Goal: Task Accomplishment & Management: Complete application form

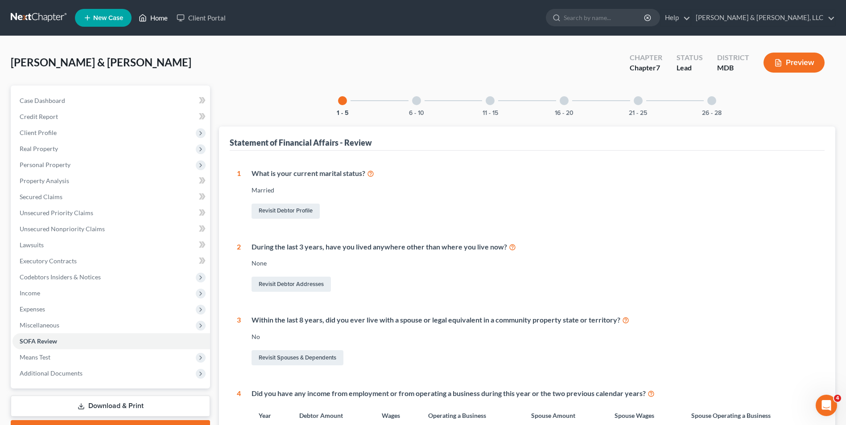
click at [154, 21] on link "Home" at bounding box center [153, 18] width 38 height 16
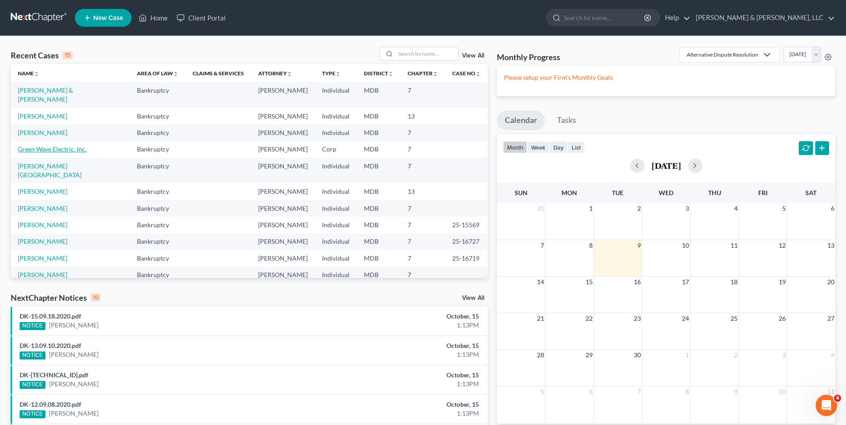
click at [50, 145] on link "Green Wave Electric, Inc." at bounding box center [52, 149] width 69 height 8
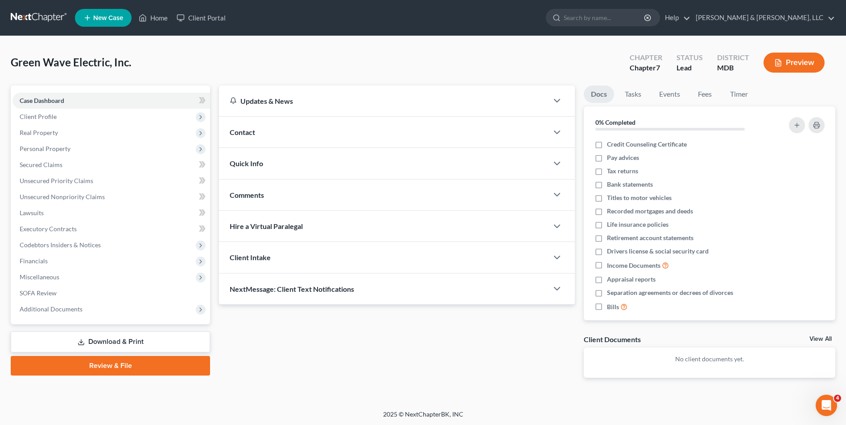
click at [122, 338] on link "Download & Print" at bounding box center [110, 342] width 199 height 21
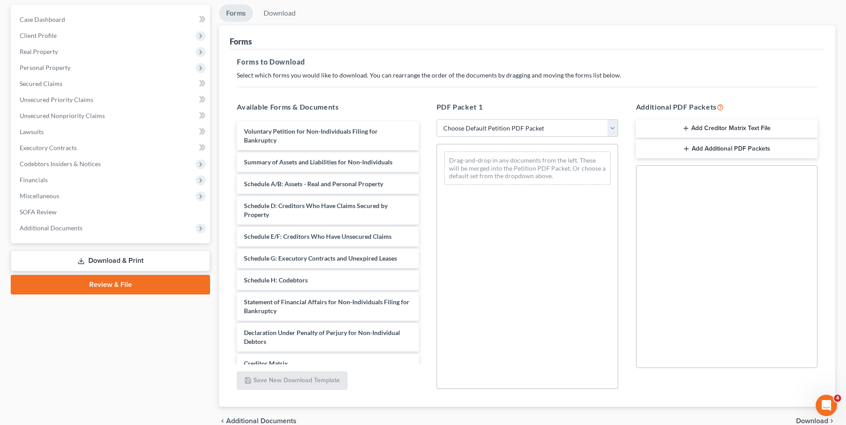
scroll to position [125, 0]
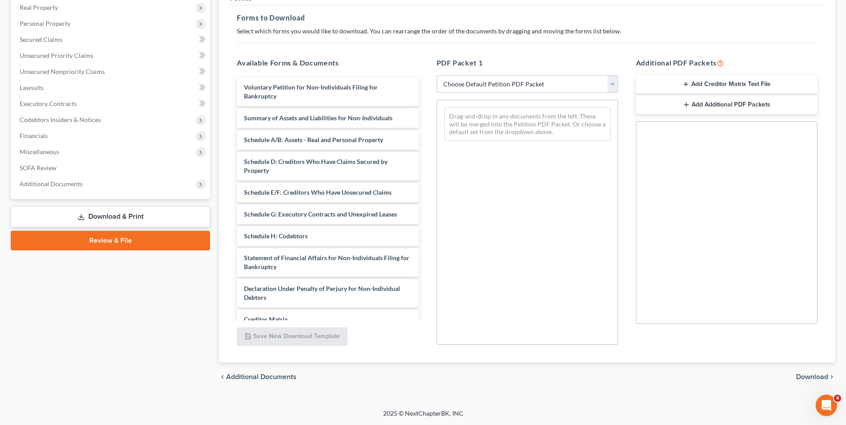
click at [609, 82] on select "Choose Default Petition PDF Packet Complete Bankruptcy Petition (all forms and …" at bounding box center [527, 84] width 181 height 18
select select "0"
click at [437, 75] on select "Choose Default Petition PDF Packet Complete Bankruptcy Petition (all forms and …" at bounding box center [527, 84] width 181 height 18
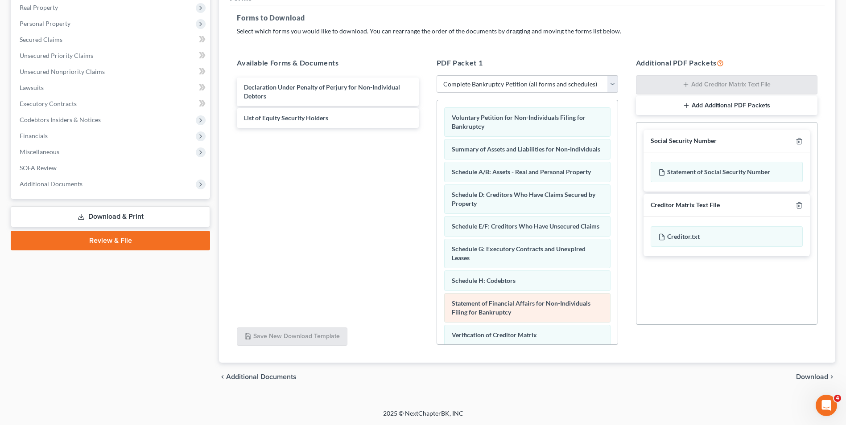
scroll to position [107, 0]
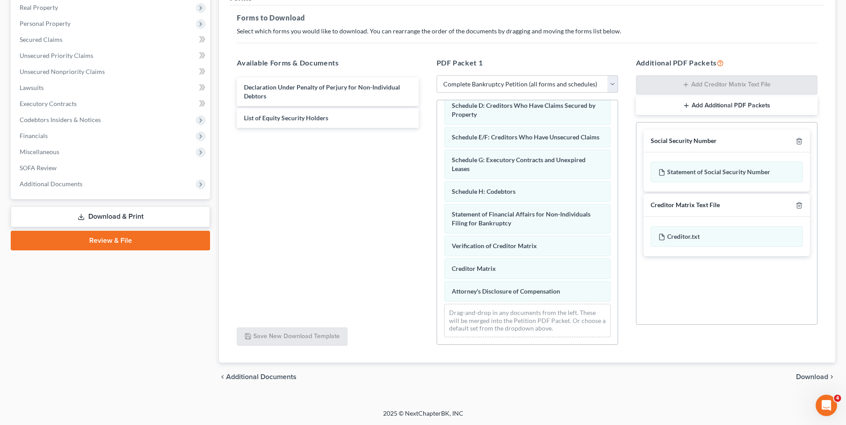
click at [803, 377] on span "Download" at bounding box center [812, 377] width 32 height 7
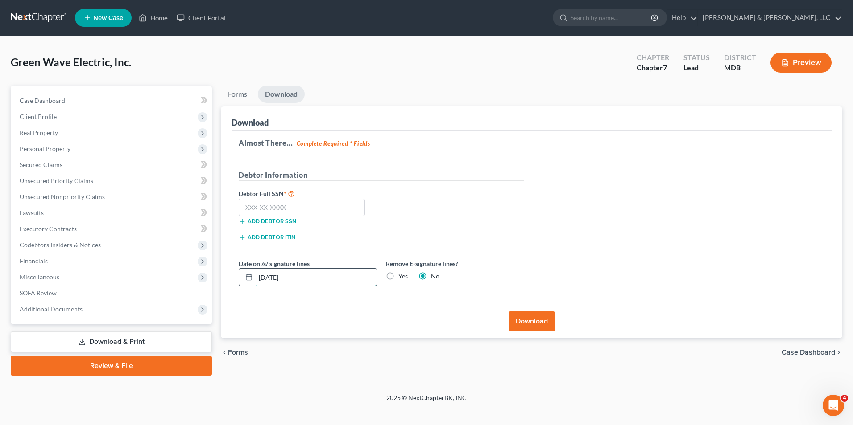
click at [320, 283] on input "[DATE]" at bounding box center [316, 277] width 121 height 17
type input "[DATE]"
drag, startPoint x: 390, startPoint y: 276, endPoint x: 399, endPoint y: 266, distance: 13.3
click at [398, 276] on label "Yes" at bounding box center [402, 276] width 9 height 9
click at [402, 276] on input "Yes" at bounding box center [405, 275] width 6 height 6
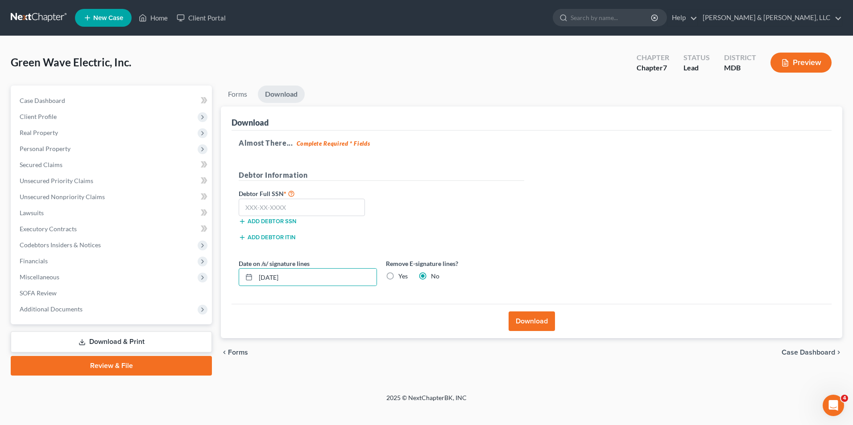
radio input "true"
radio input "false"
drag, startPoint x: 256, startPoint y: 280, endPoint x: 336, endPoint y: 281, distance: 79.4
click at [336, 281] on input "[DATE]" at bounding box center [316, 277] width 121 height 17
click at [530, 319] on button "Download" at bounding box center [531, 322] width 46 height 20
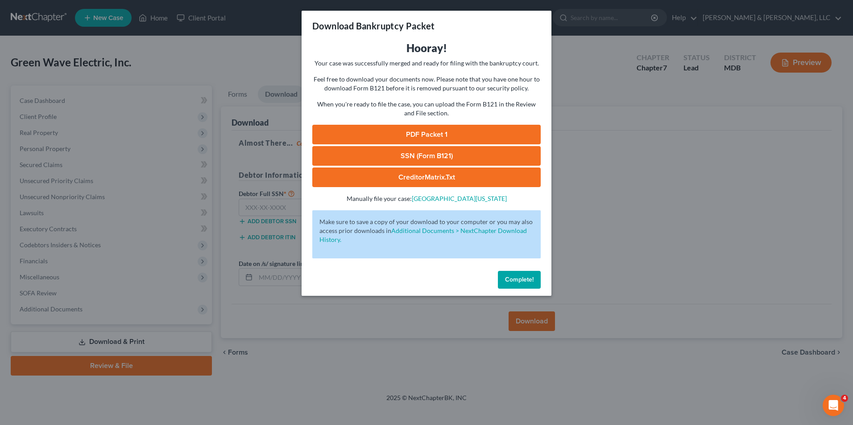
click at [421, 128] on link "PDF Packet 1" at bounding box center [426, 135] width 228 height 20
drag, startPoint x: 521, startPoint y: 281, endPoint x: 375, endPoint y: 245, distance: 150.1
click at [520, 280] on span "Complete!" at bounding box center [519, 280] width 29 height 8
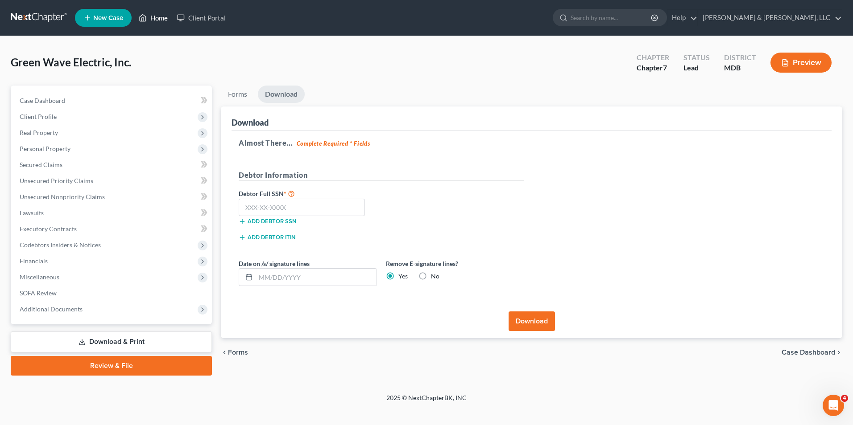
click at [160, 21] on link "Home" at bounding box center [153, 18] width 38 height 16
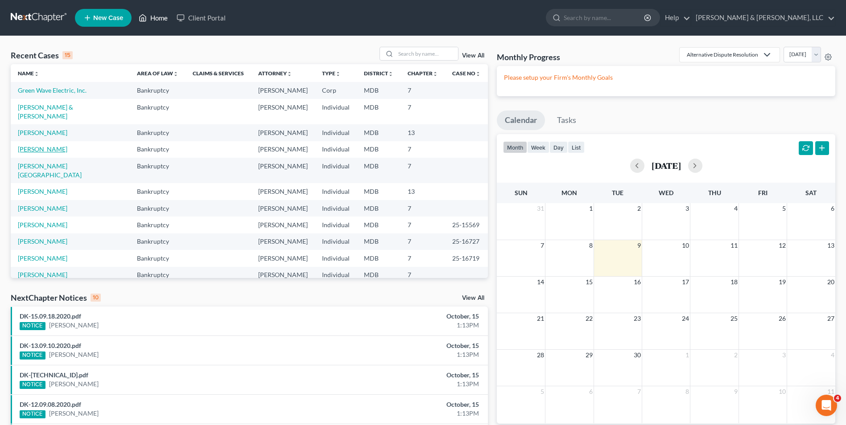
scroll to position [45, 0]
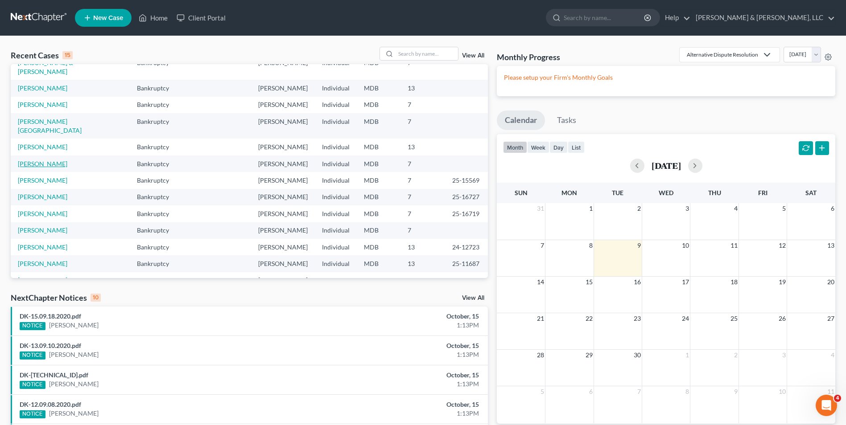
click at [32, 160] on link "[PERSON_NAME]" at bounding box center [42, 164] width 49 height 8
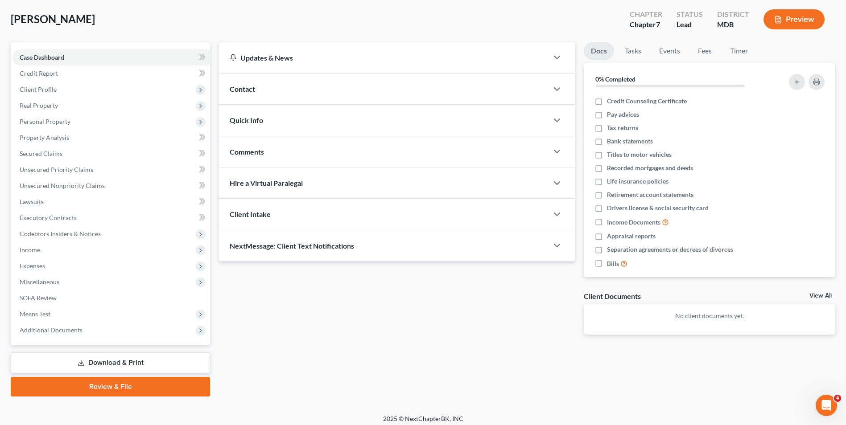
scroll to position [49, 0]
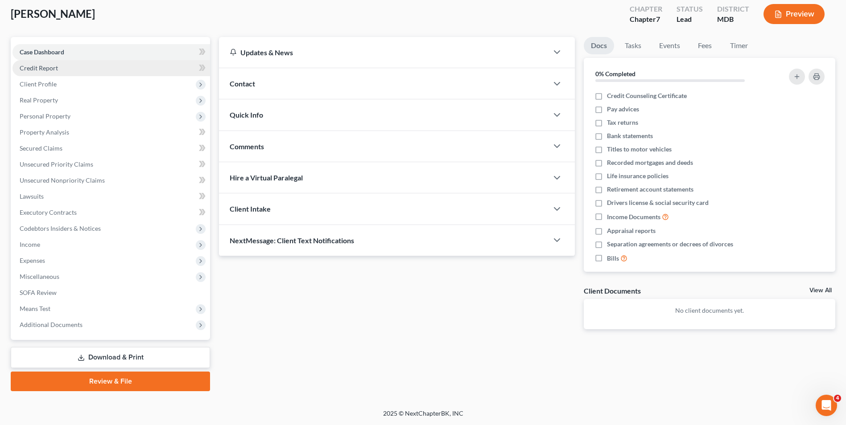
click at [83, 72] on link "Credit Report" at bounding box center [111, 68] width 198 height 16
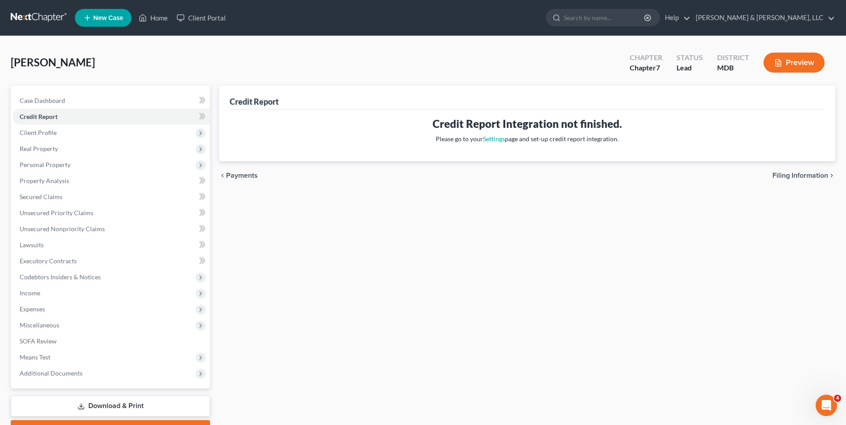
click at [785, 173] on span "Filing Information" at bounding box center [800, 175] width 56 height 7
select select "1"
select select "0"
select select "21"
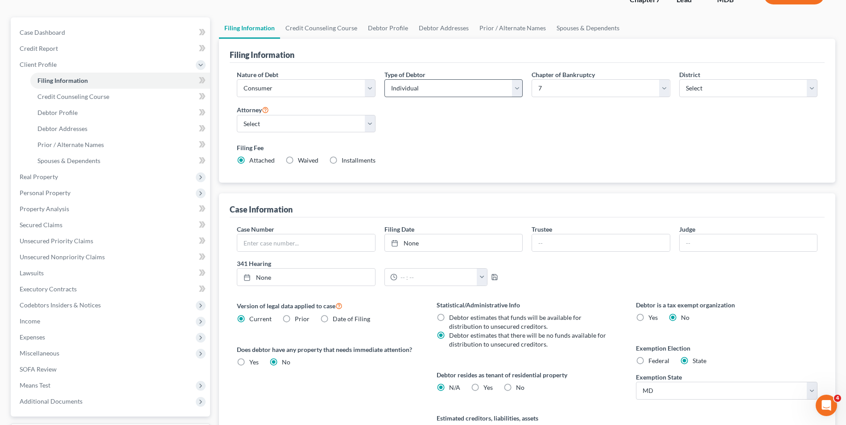
scroll to position [162, 0]
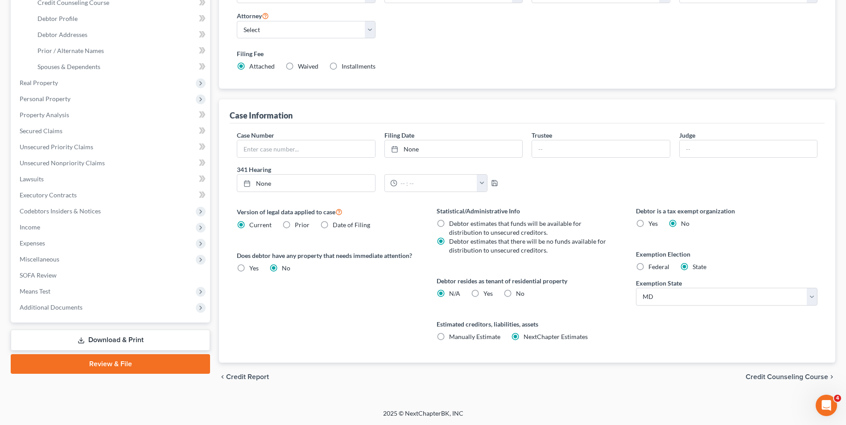
click at [449, 223] on label "Debtor estimates that funds will be available for distribution to unsecured cre…" at bounding box center [528, 228] width 158 height 18
click at [453, 223] on input "Debtor estimates that funds will be available for distribution to unsecured cre…" at bounding box center [456, 222] width 6 height 6
radio input "true"
radio input "false"
click at [516, 294] on label "No" at bounding box center [520, 293] width 8 height 9
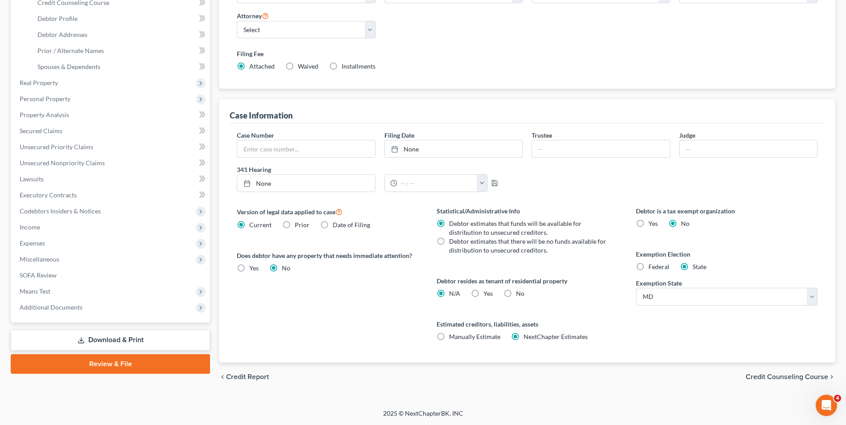
click at [519, 294] on input "No" at bounding box center [522, 292] width 6 height 6
radio input "true"
radio input "false"
click at [782, 380] on span "Credit Counseling Course" at bounding box center [787, 377] width 82 height 7
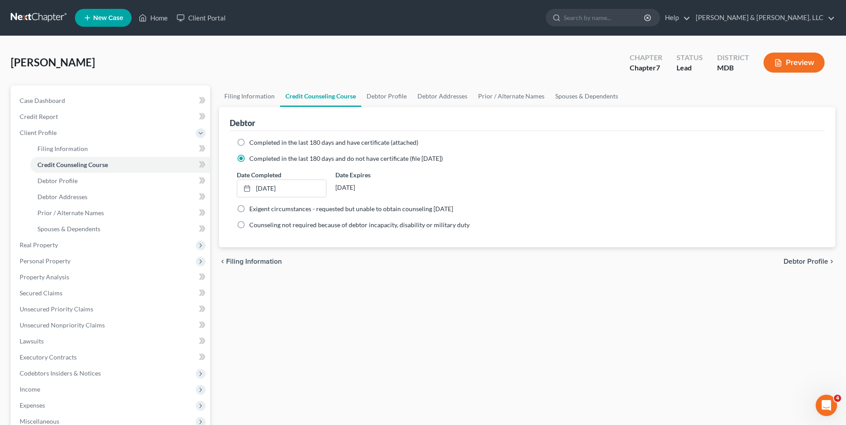
click at [249, 144] on label "Completed in the last 180 days and have certificate (attached)" at bounding box center [333, 142] width 169 height 9
click at [253, 144] on input "Completed in the last 180 days and have certificate (attached)" at bounding box center [256, 141] width 6 height 6
radio input "true"
radio input "false"
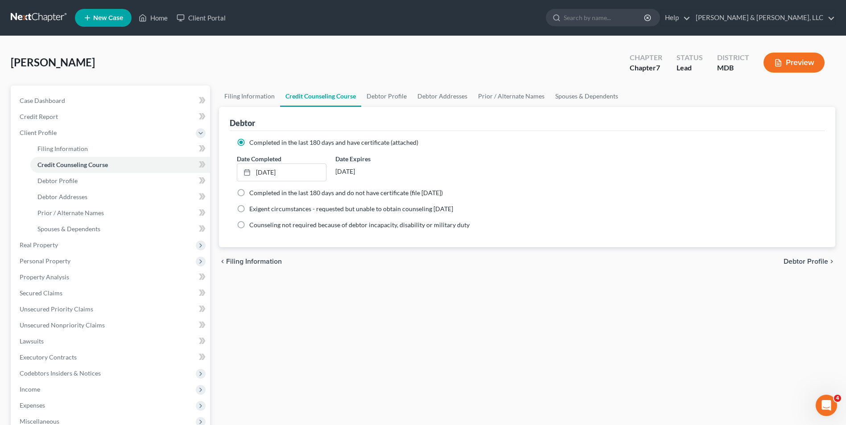
click at [799, 263] on span "Debtor Profile" at bounding box center [805, 261] width 45 height 7
select select "0"
select select "3"
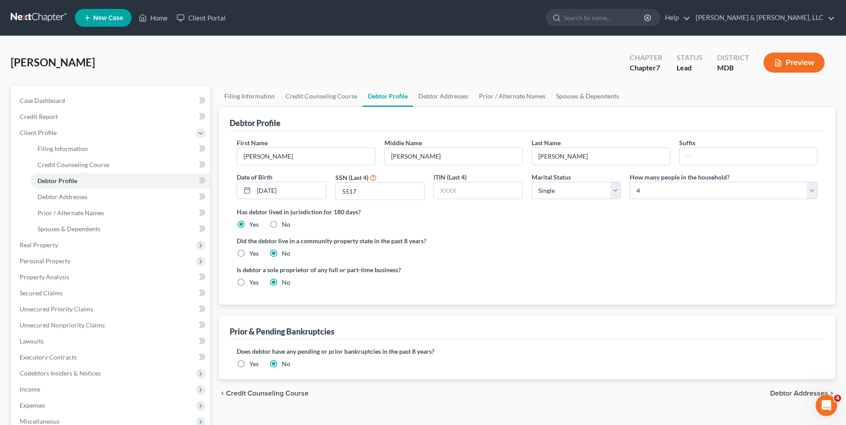
scroll to position [45, 0]
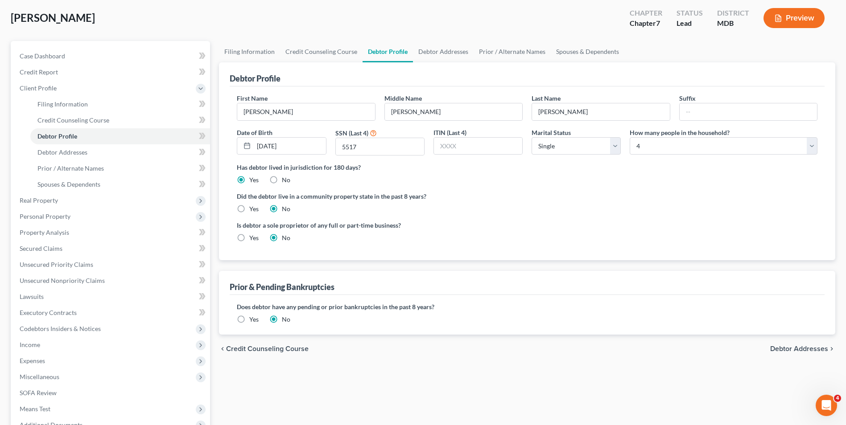
click at [777, 346] on span "Debtor Addresses" at bounding box center [799, 349] width 58 height 7
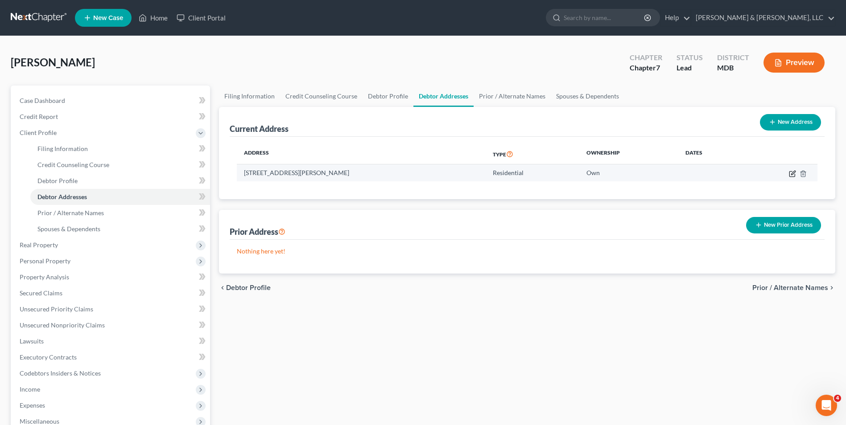
click at [793, 170] on icon "button" at bounding box center [792, 173] width 7 height 7
select select "21"
select select "0"
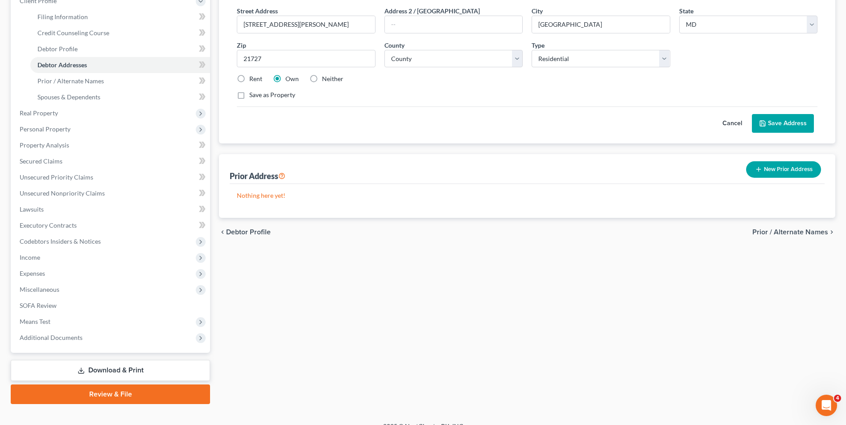
scroll to position [134, 0]
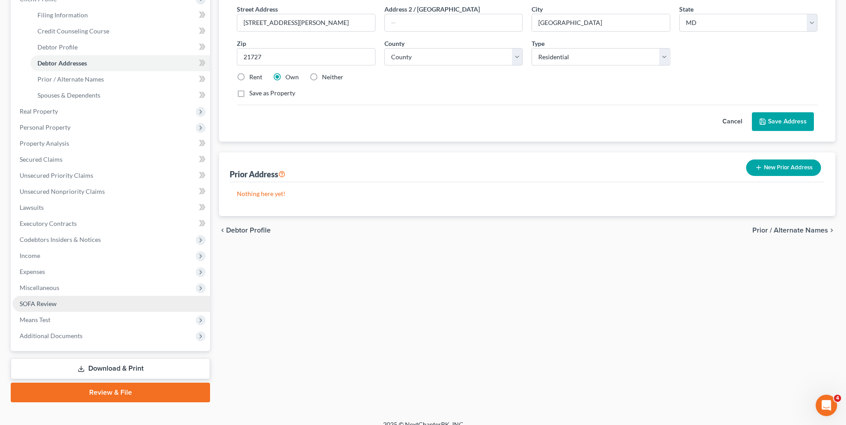
click at [52, 302] on span "SOFA Review" at bounding box center [38, 304] width 37 height 8
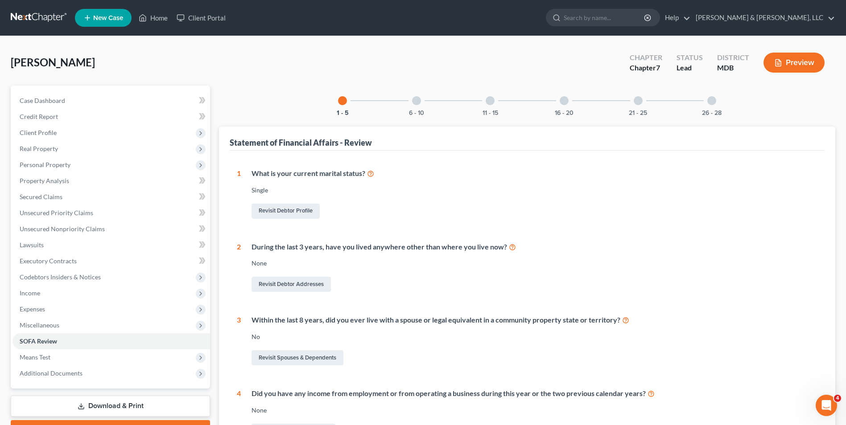
click at [419, 97] on div at bounding box center [416, 100] width 9 height 9
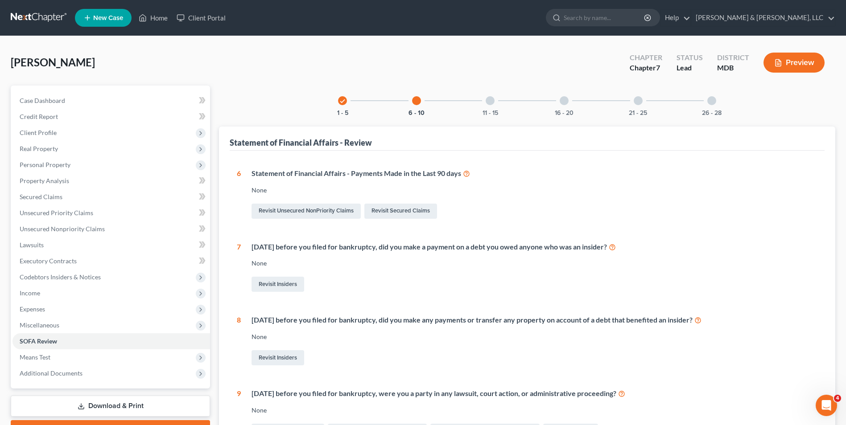
click at [494, 101] on div at bounding box center [490, 100] width 9 height 9
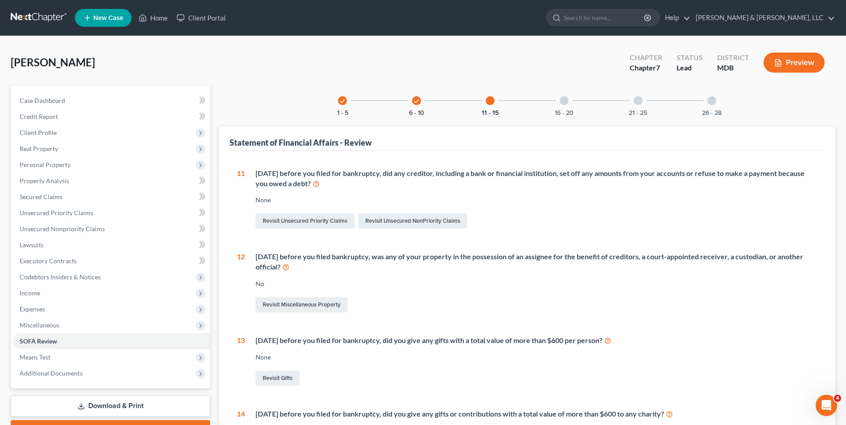
click at [559, 98] on div "16 - 20" at bounding box center [564, 101] width 30 height 30
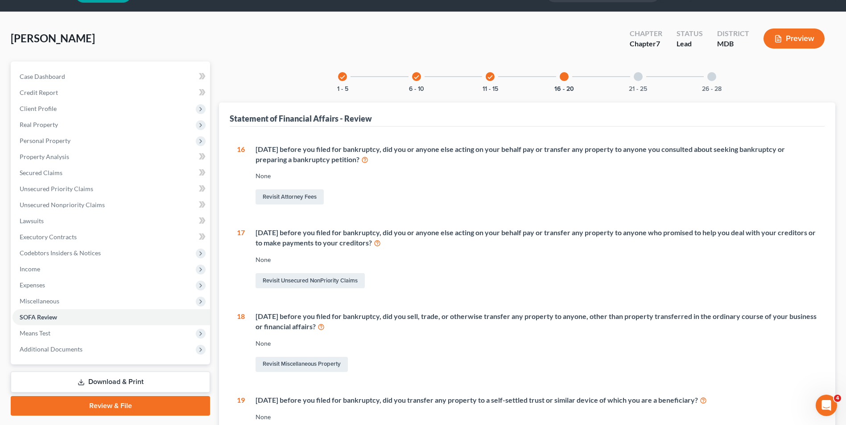
scroll to position [45, 0]
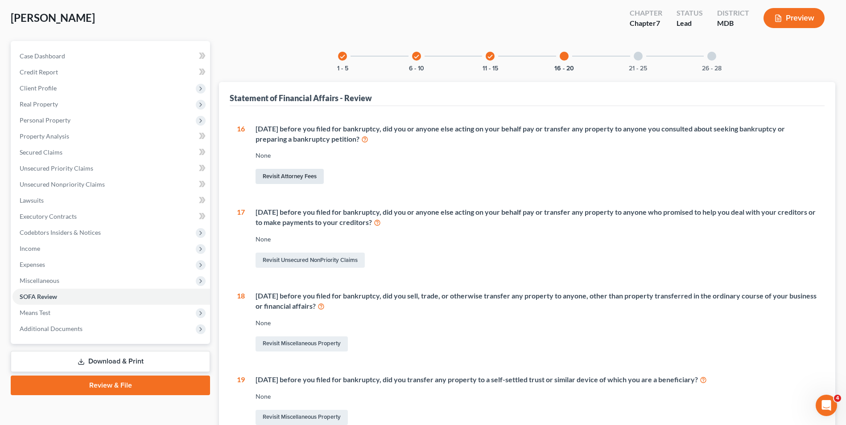
click at [297, 173] on link "Revisit Attorney Fees" at bounding box center [290, 176] width 68 height 15
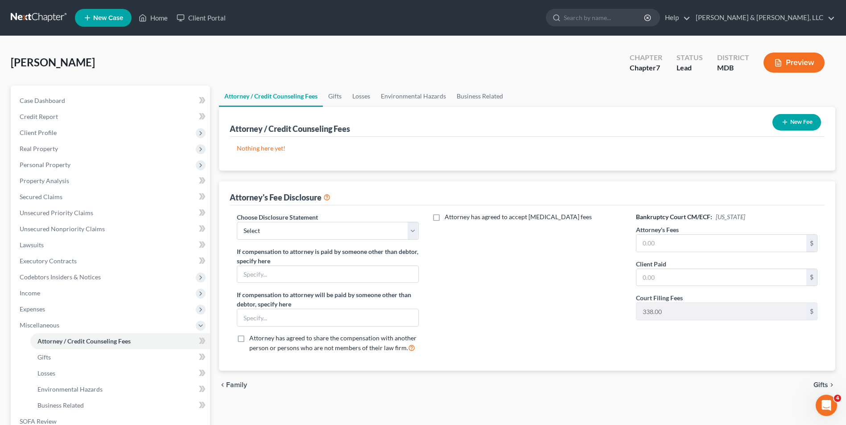
click at [799, 120] on button "New Fee" at bounding box center [796, 122] width 49 height 16
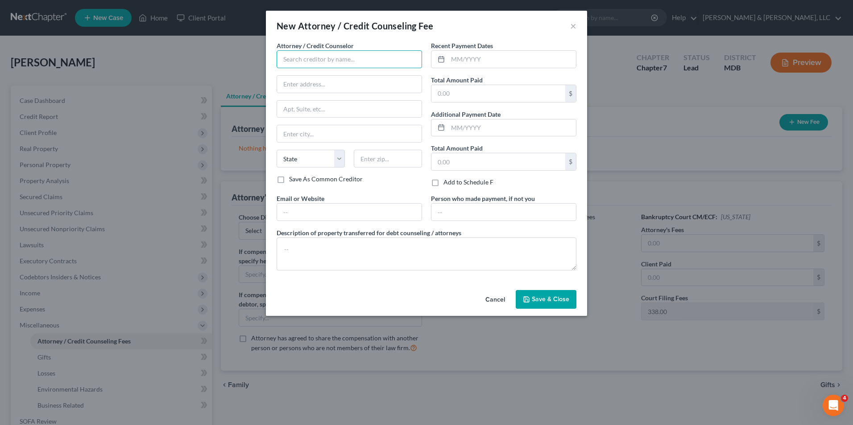
click at [376, 57] on input "text" at bounding box center [348, 59] width 145 height 18
type input "[PERSON_NAME], Esq."
type input "[PERSON_NAME] & [PERSON_NAME], LLC"
type input "[STREET_ADDRESS][PERSON_NAME]"
type input "[PERSON_NAME]"
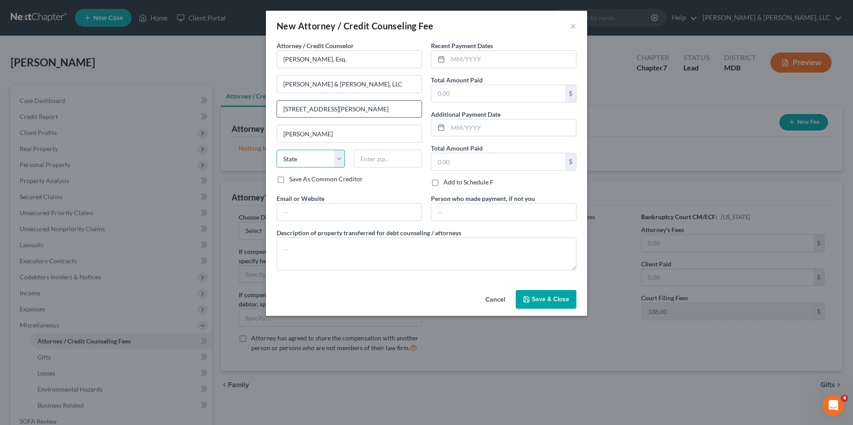
select select "21"
type input "21701"
click at [453, 65] on input "text" at bounding box center [512, 59] width 128 height 17
type input "08//2025"
click at [287, 245] on textarea at bounding box center [426, 254] width 300 height 33
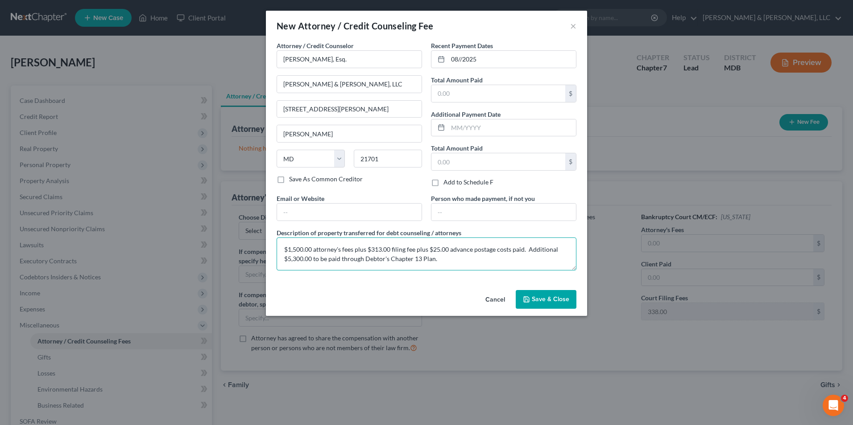
type textarea "$1,500.00 attorney's fees plus $313.00 filing fee plus $25.00 advance postage c…"
drag, startPoint x: 538, startPoint y: 301, endPoint x: 540, endPoint y: 281, distance: 20.2
click at [539, 294] on button "Save & Close" at bounding box center [545, 299] width 61 height 19
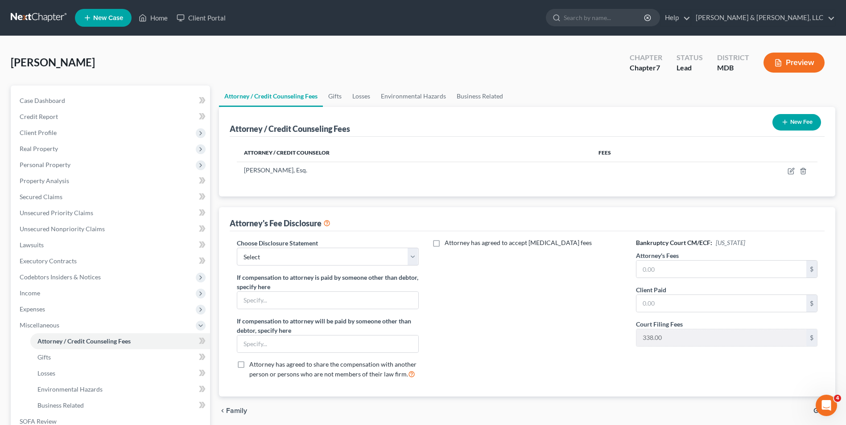
click at [792, 125] on button "New Fee" at bounding box center [796, 122] width 49 height 16
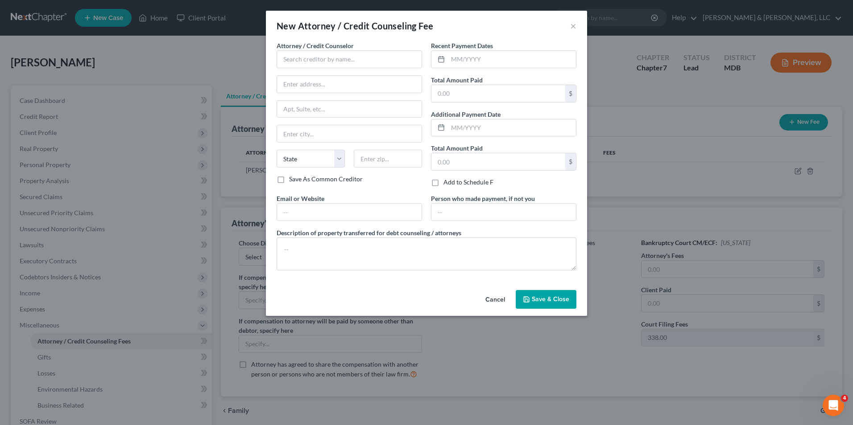
click at [631, 38] on div "New Attorney / Credit Counseling Fee × Attorney / Credit Counselor * State [US_…" at bounding box center [426, 212] width 853 height 425
click at [661, 118] on div "New Attorney / Credit Counseling Fee × Attorney / Credit Counselor * State [US_…" at bounding box center [426, 212] width 853 height 425
click at [496, 300] on button "Cancel" at bounding box center [495, 300] width 34 height 18
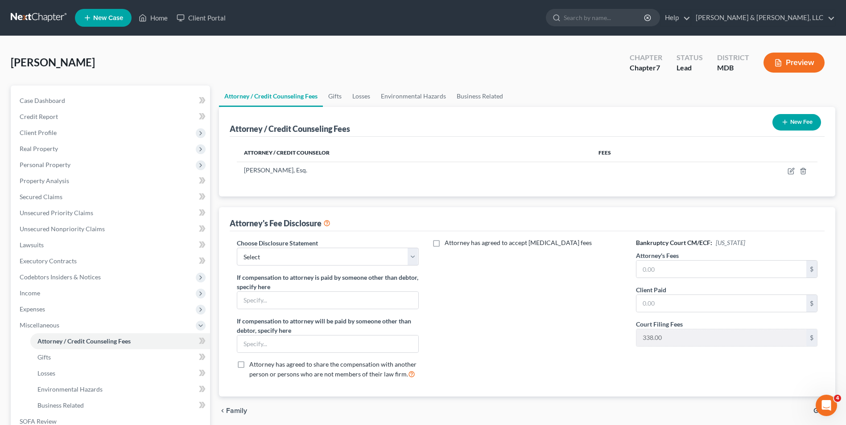
scroll to position [45, 0]
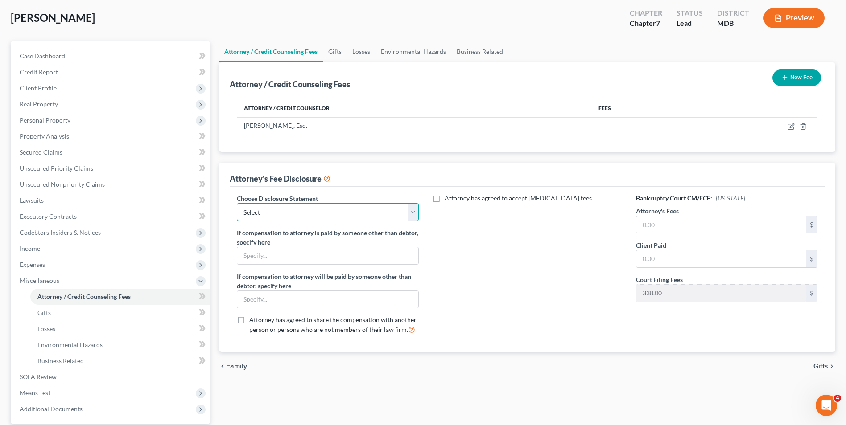
click at [410, 213] on select "Select Chapter 13 payments through plan Chapter 7 Template Chapter 13 Bankruptc…" at bounding box center [327, 212] width 181 height 18
select select "0"
click at [237, 203] on select "Select Chapter 13 payments through plan Chapter 7 Template Chapter 13 Bankruptc…" at bounding box center [327, 212] width 181 height 18
click at [636, 229] on input "text" at bounding box center [721, 224] width 170 height 17
type input "6,800.00"
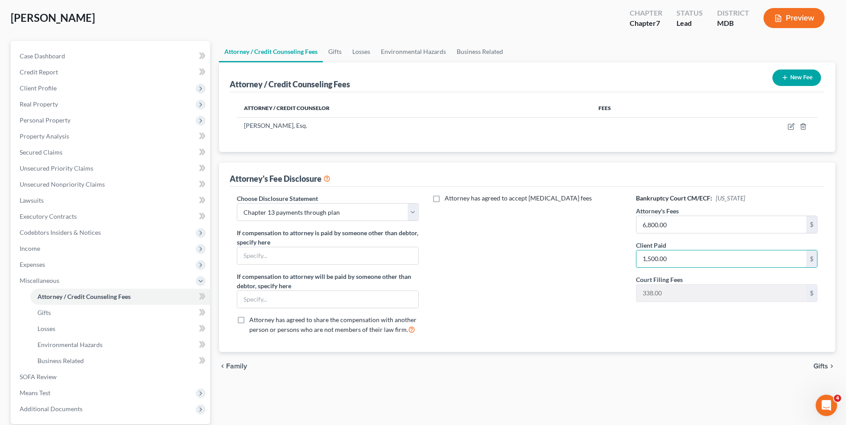
type input "1,500.00"
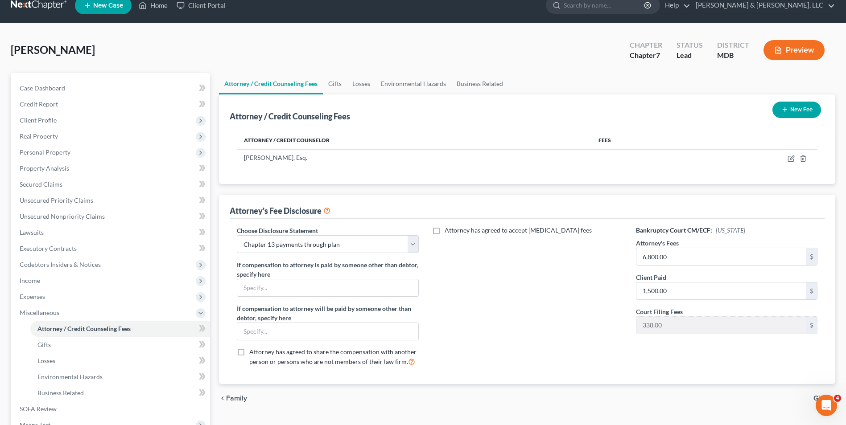
scroll to position [0, 0]
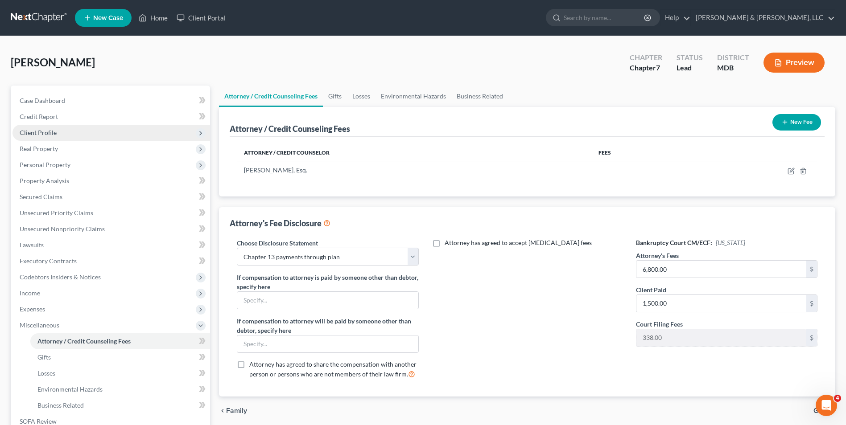
click at [37, 135] on span "Client Profile" at bounding box center [38, 133] width 37 height 8
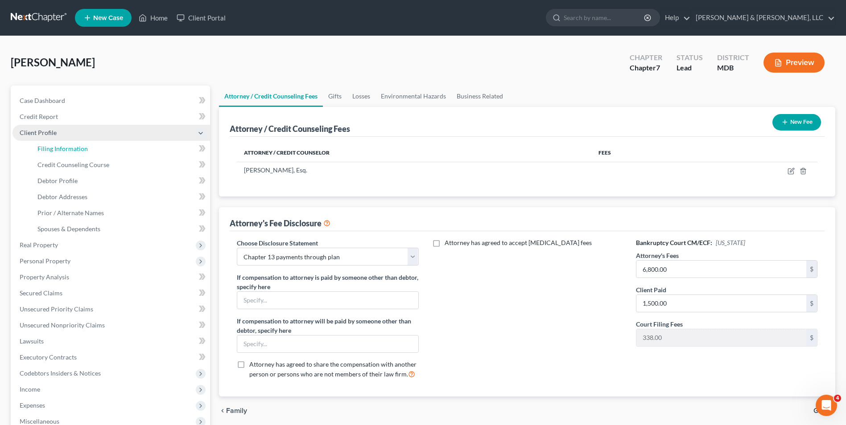
drag, startPoint x: 66, startPoint y: 145, endPoint x: 129, endPoint y: 137, distance: 64.3
click at [66, 145] on span "Filing Information" at bounding box center [62, 149] width 50 height 8
select select "1"
select select "0"
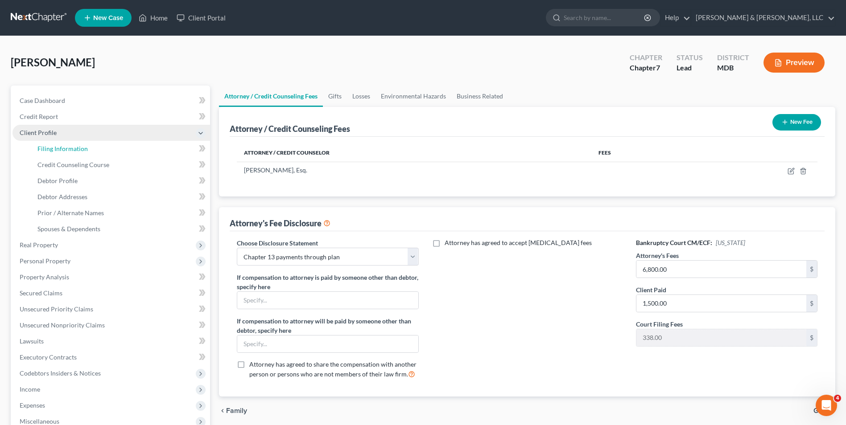
select select "38"
select select "0"
select select "21"
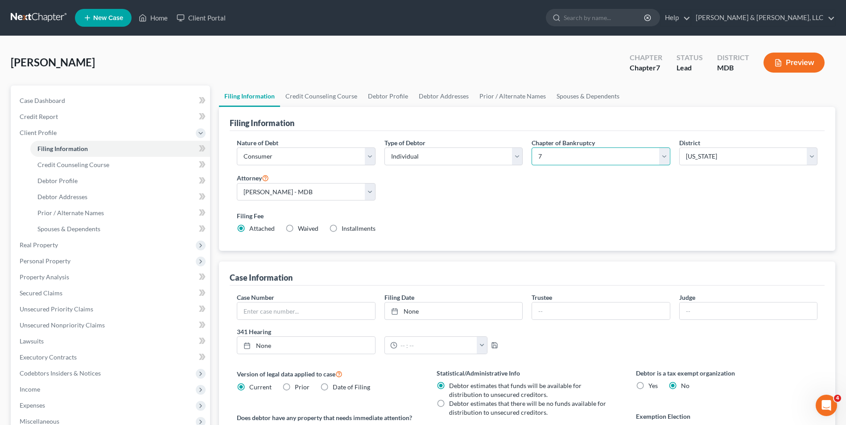
click at [664, 155] on select "Select 7 11 12 13" at bounding box center [601, 157] width 138 height 18
select select "3"
click at [532, 148] on select "Select 7 11 12 13" at bounding box center [601, 157] width 138 height 18
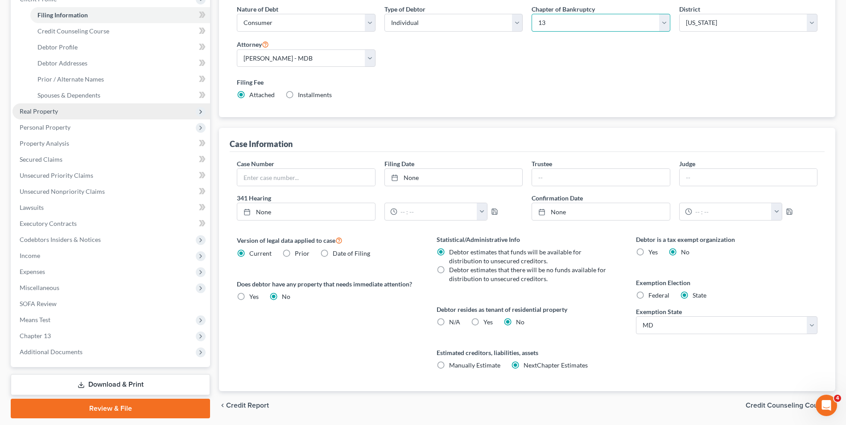
scroll to position [162, 0]
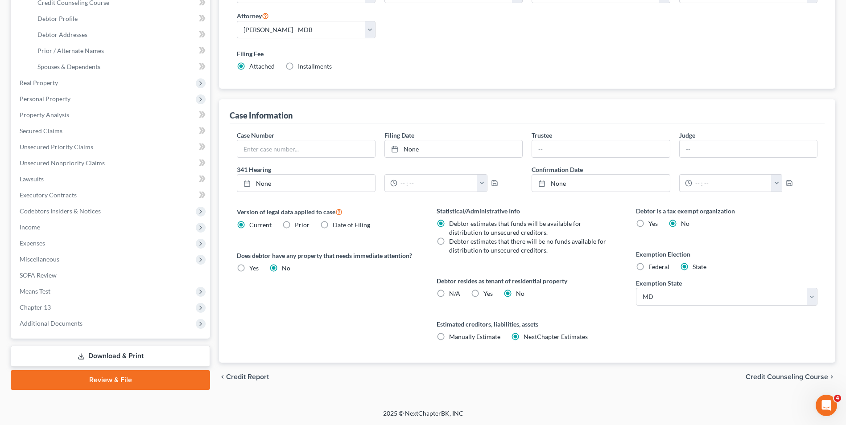
click at [132, 352] on link "Download & Print" at bounding box center [110, 356] width 199 height 21
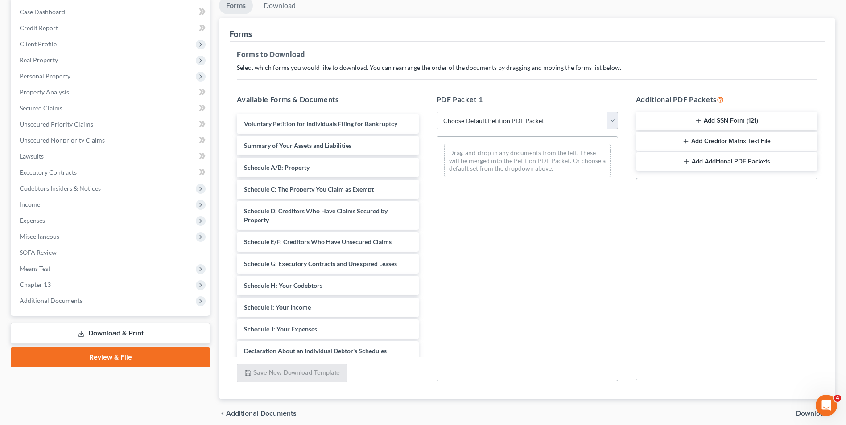
scroll to position [89, 0]
click at [610, 119] on select "Choose Default Petition PDF Packet Complete Bankruptcy Petition (all forms and …" at bounding box center [527, 120] width 181 height 18
select select "0"
click at [437, 111] on select "Choose Default Petition PDF Packet Complete Bankruptcy Petition (all forms and …" at bounding box center [527, 120] width 181 height 18
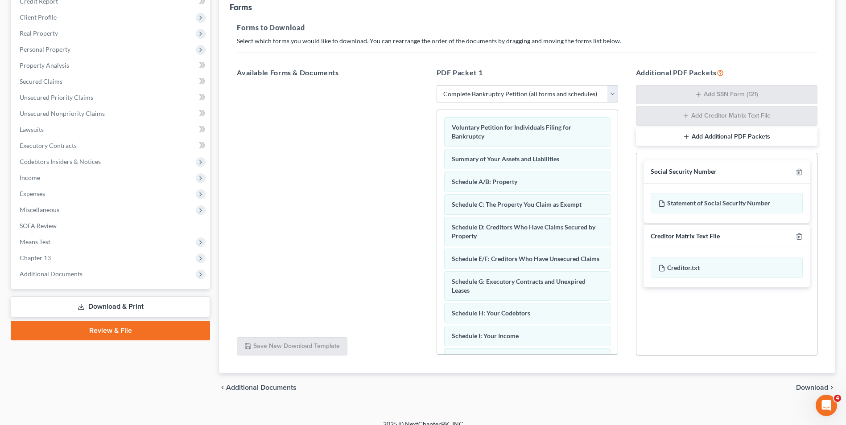
scroll to position [126, 0]
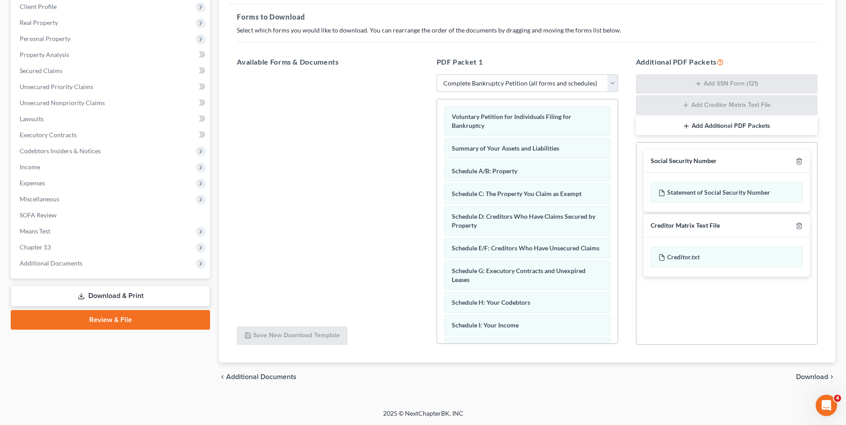
click at [804, 374] on span "Download" at bounding box center [812, 377] width 32 height 7
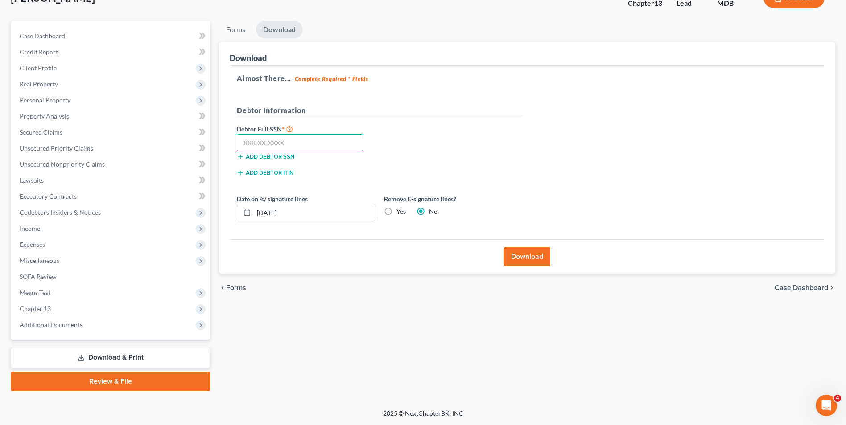
click at [329, 144] on input "text" at bounding box center [300, 143] width 126 height 18
type input "213-15-5517"
click at [396, 207] on label "Yes" at bounding box center [400, 211] width 9 height 9
click at [400, 207] on input "Yes" at bounding box center [403, 210] width 6 height 6
radio input "true"
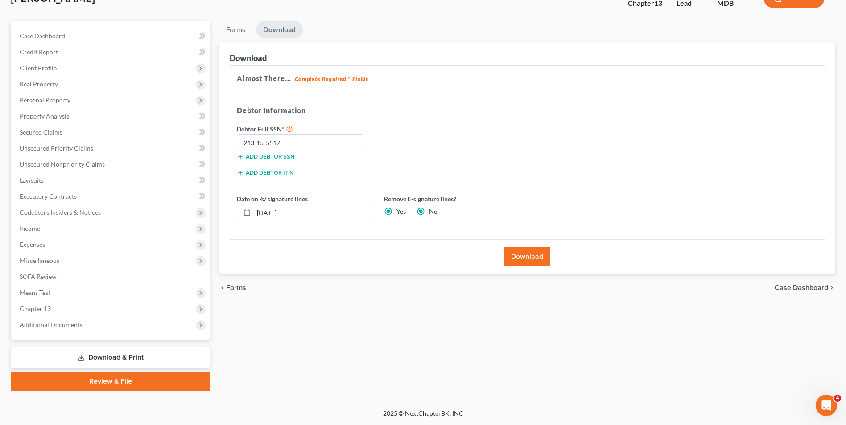
radio input "false"
click at [259, 212] on input "[DATE]" at bounding box center [314, 212] width 121 height 17
type input "[DATE]"
drag, startPoint x: 391, startPoint y: 211, endPoint x: 366, endPoint y: 211, distance: 25.0
click at [396, 211] on label "Yes" at bounding box center [400, 211] width 9 height 9
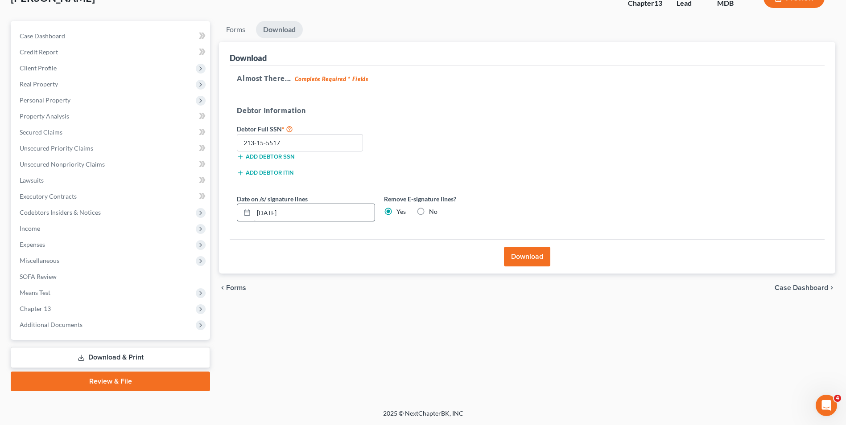
click at [400, 211] on input "Yes" at bounding box center [403, 210] width 6 height 6
drag, startPoint x: 258, startPoint y: 213, endPoint x: 324, endPoint y: 216, distance: 66.1
click at [324, 216] on input "[DATE]" at bounding box center [314, 212] width 121 height 17
click at [513, 254] on button "Download" at bounding box center [527, 257] width 46 height 20
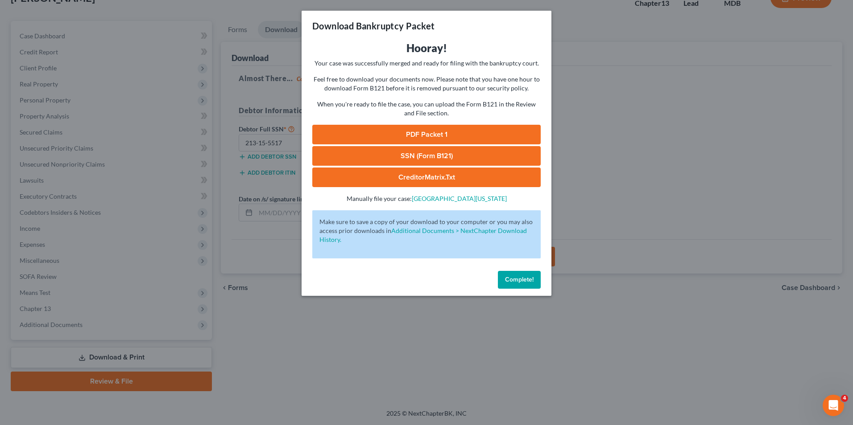
click at [412, 132] on link "PDF Packet 1" at bounding box center [426, 135] width 228 height 20
click at [416, 154] on link "SSN (Form B121)" at bounding box center [426, 156] width 228 height 20
click at [416, 173] on link "CreditorMatrix.txt" at bounding box center [426, 178] width 228 height 20
click at [445, 137] on link "PDF Packet 1" at bounding box center [426, 135] width 228 height 20
